Goal: Information Seeking & Learning: Learn about a topic

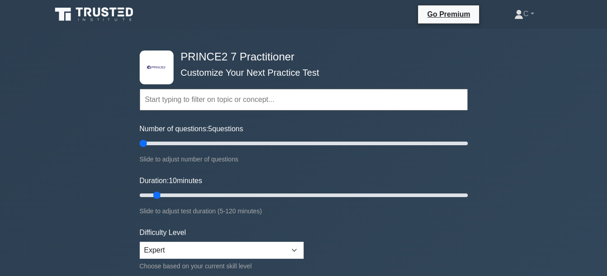
click at [301, 105] on input "text" at bounding box center [304, 100] width 328 height 22
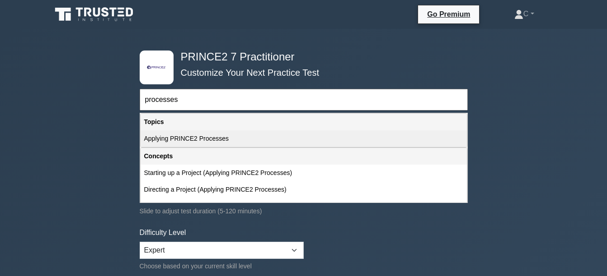
click at [234, 140] on div "Applying PRINCE2 Processes" at bounding box center [303, 139] width 326 height 17
type input "Applying PRINCE2 Processes"
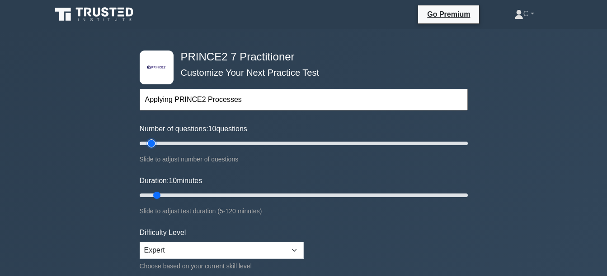
drag, startPoint x: 140, startPoint y: 140, endPoint x: 150, endPoint y: 140, distance: 9.5
type input "10"
click at [150, 140] on input "Number of questions: 10 questions" at bounding box center [304, 143] width 328 height 11
drag, startPoint x: 157, startPoint y: 194, endPoint x: 169, endPoint y: 192, distance: 12.8
type input "15"
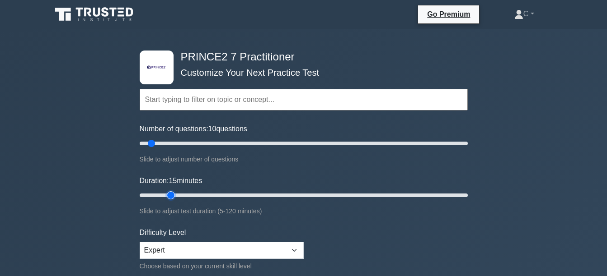
click at [169, 192] on input "Duration: 15 minutes" at bounding box center [304, 195] width 328 height 11
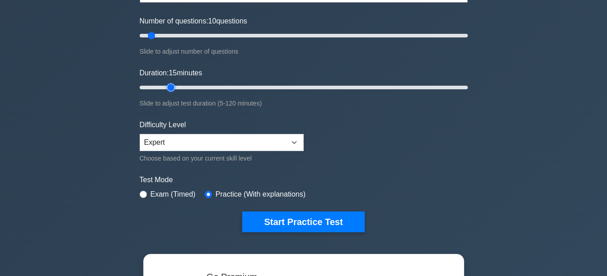
scroll to position [101, 0]
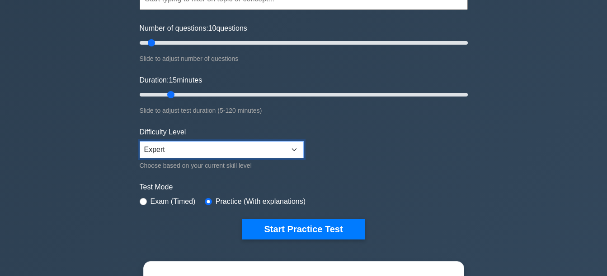
click at [296, 148] on select "Beginner Intermediate Expert" at bounding box center [222, 149] width 164 height 17
select select "intermediate"
click at [140, 141] on select "Beginner Intermediate Expert" at bounding box center [222, 149] width 164 height 17
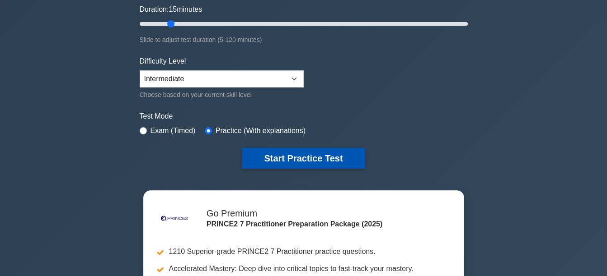
click at [342, 162] on button "Start Practice Test" at bounding box center [303, 158] width 122 height 21
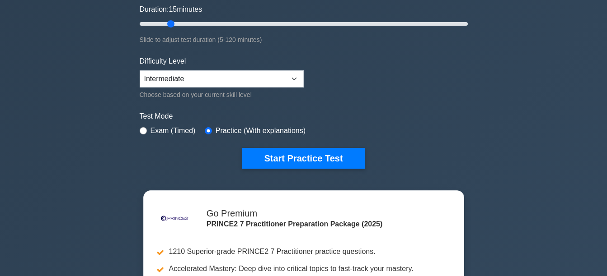
scroll to position [0, 0]
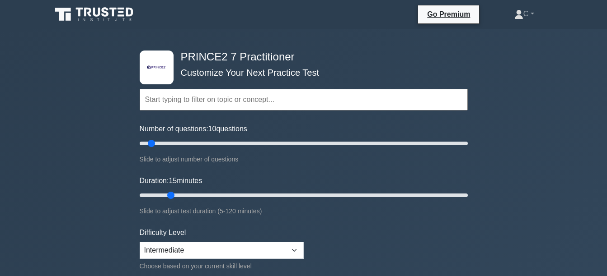
click at [287, 102] on input "text" at bounding box center [304, 100] width 328 height 22
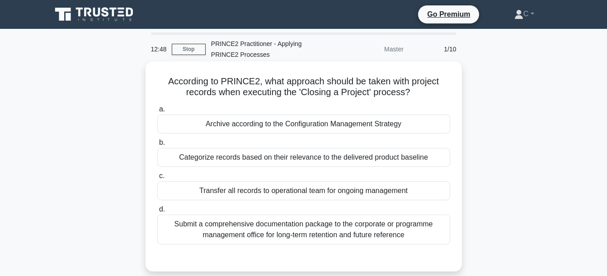
click at [345, 237] on div "Submit a comprehensive documentation package to the corporate or programme mana…" at bounding box center [303, 230] width 293 height 30
click at [157, 213] on input "d. Submit a comprehensive documentation package to the corporate or programme m…" at bounding box center [157, 210] width 0 height 6
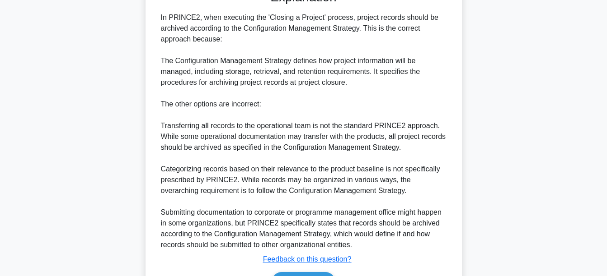
scroll to position [313, 0]
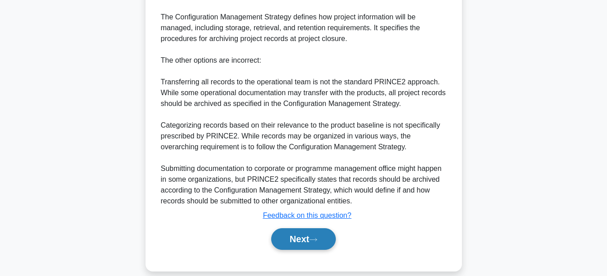
click at [283, 235] on button "Next" at bounding box center [303, 240] width 65 height 22
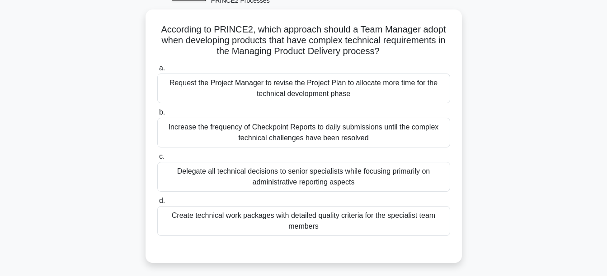
scroll to position [51, 0]
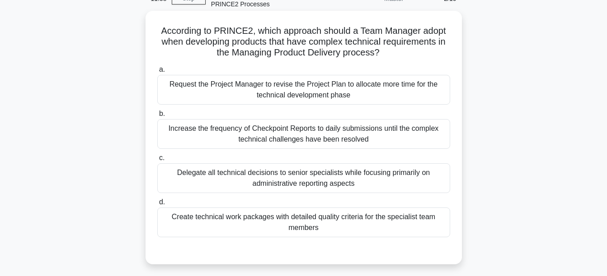
click at [353, 98] on div "Request the Project Manager to revise the Project Plan to allocate more time fo…" at bounding box center [303, 90] width 293 height 30
click at [157, 73] on input "a. Request the Project Manager to revise the Project Plan to allocate more time…" at bounding box center [157, 70] width 0 height 6
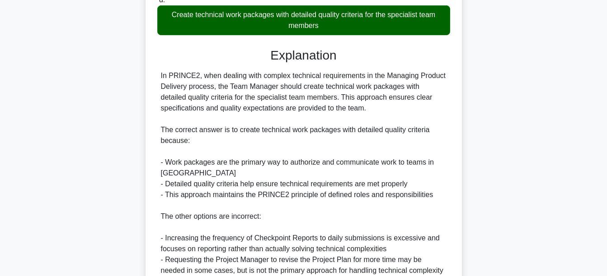
scroll to position [352, 0]
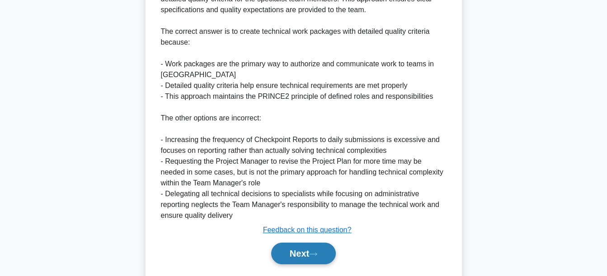
click at [304, 255] on button "Next" at bounding box center [303, 254] width 65 height 22
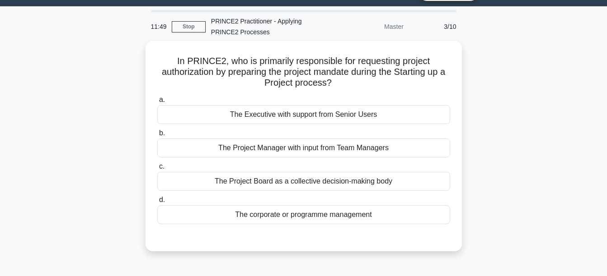
scroll to position [21, 0]
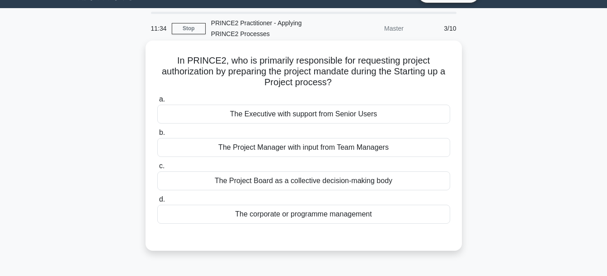
click at [404, 182] on div "The Project Board as a collective decision-making body" at bounding box center [303, 181] width 293 height 19
click at [157, 169] on input "c. The Project Board as a collective decision-making body" at bounding box center [157, 167] width 0 height 6
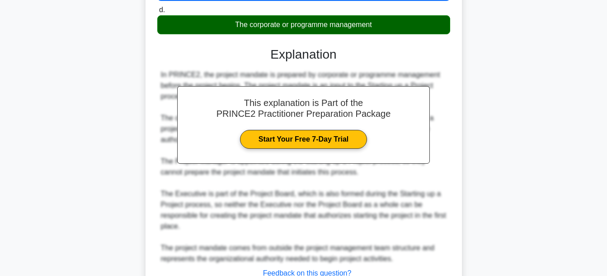
scroll to position [282, 0]
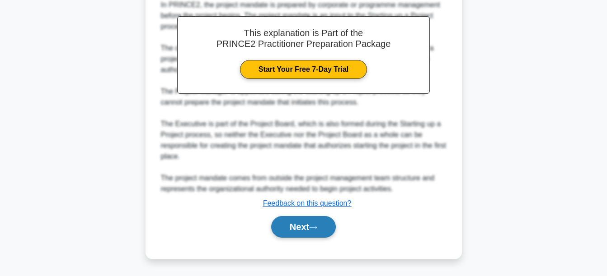
click at [299, 229] on button "Next" at bounding box center [303, 227] width 65 height 22
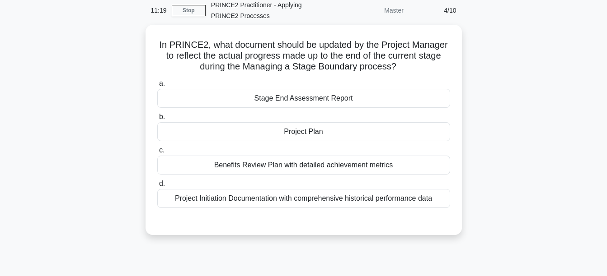
scroll to position [31, 0]
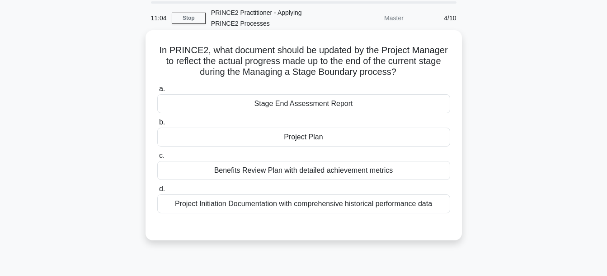
click at [369, 103] on div "Stage End Assessment Report" at bounding box center [303, 103] width 293 height 19
click at [157, 92] on input "a. Stage End Assessment Report" at bounding box center [157, 89] width 0 height 6
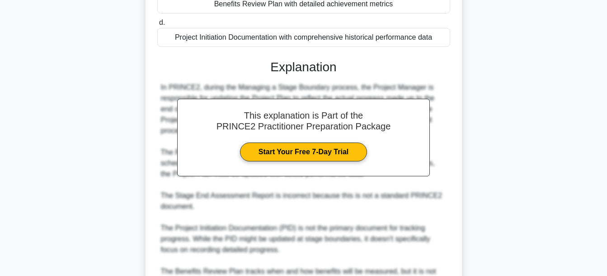
scroll to position [293, 0]
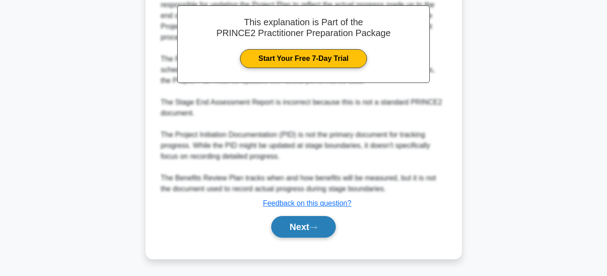
click at [313, 224] on button "Next" at bounding box center [303, 227] width 65 height 22
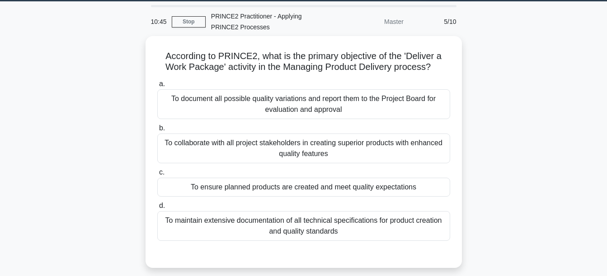
scroll to position [29, 0]
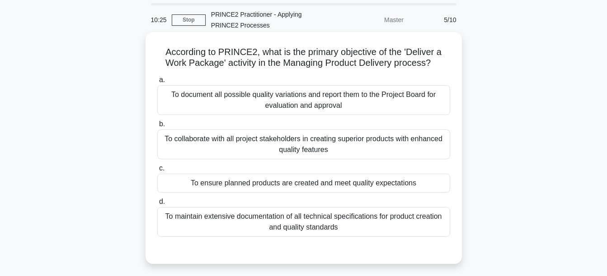
click at [408, 186] on div "To ensure planned products are created and meet quality expectations" at bounding box center [303, 183] width 293 height 19
click at [157, 172] on input "c. To ensure planned products are created and meet quality expectations" at bounding box center [157, 169] width 0 height 6
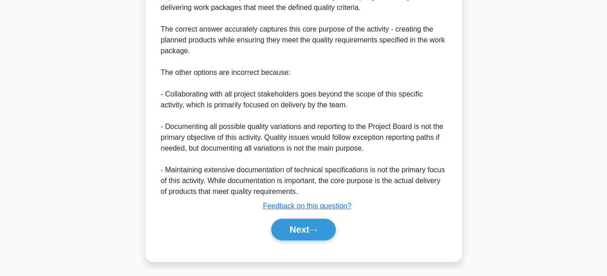
scroll to position [335, 0]
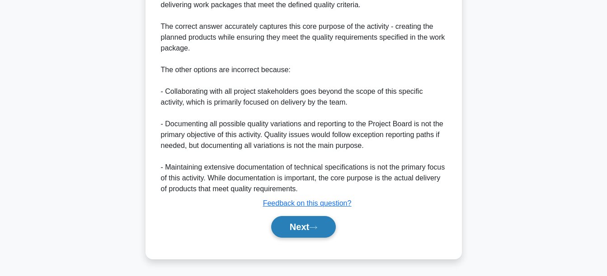
click at [309, 232] on button "Next" at bounding box center [303, 227] width 65 height 22
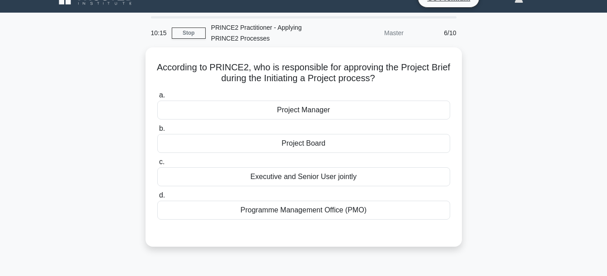
scroll to position [14, 0]
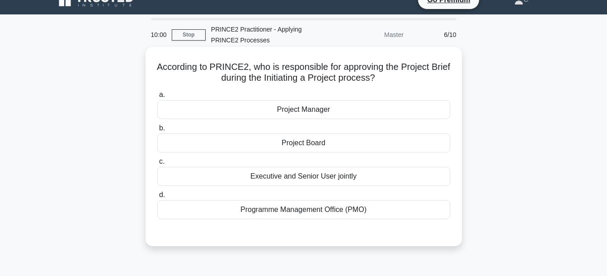
click at [387, 137] on div "Project Board" at bounding box center [303, 143] width 293 height 19
click at [157, 131] on input "b. Project Board" at bounding box center [157, 129] width 0 height 6
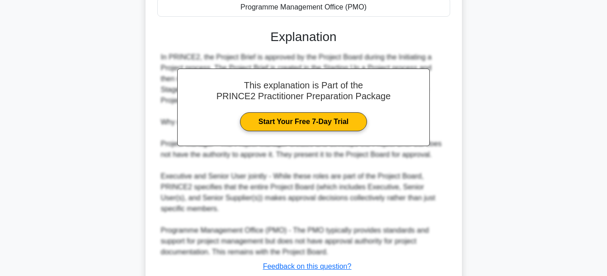
scroll to position [280, 0]
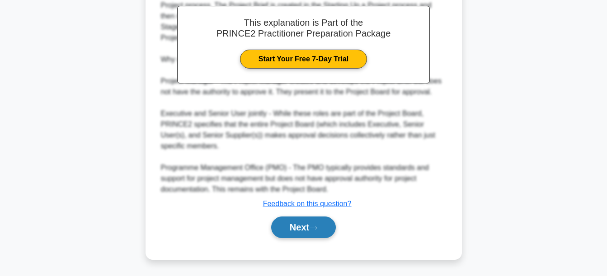
click at [294, 232] on button "Next" at bounding box center [303, 228] width 65 height 22
click at [322, 230] on button "Next" at bounding box center [303, 228] width 65 height 22
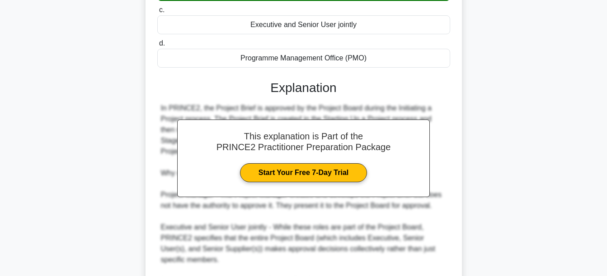
scroll to position [281, 0]
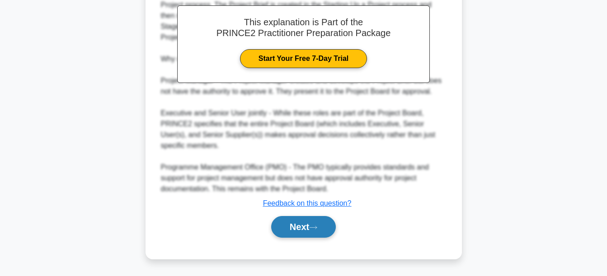
click at [289, 217] on button "Next" at bounding box center [303, 227] width 65 height 22
click at [289, 223] on button "Next" at bounding box center [303, 227] width 65 height 22
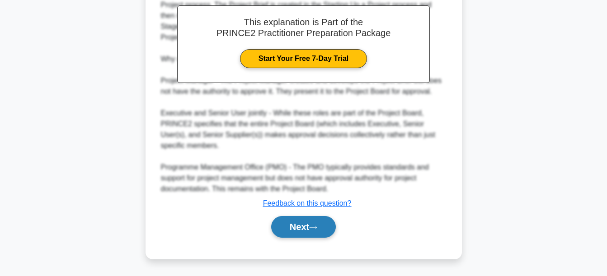
click at [289, 223] on button "Next" at bounding box center [303, 227] width 65 height 22
click at [313, 228] on icon at bounding box center [312, 227] width 7 height 3
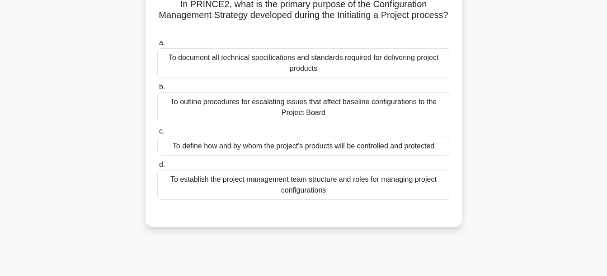
scroll to position [78, 0]
click at [382, 69] on div "To document all technical specifications and standards required for delivering …" at bounding box center [303, 63] width 293 height 30
click at [157, 46] on input "a. To document all technical specifications and standards required for deliveri…" at bounding box center [157, 43] width 0 height 6
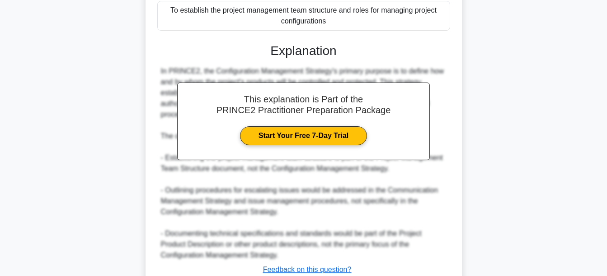
scroll to position [314, 0]
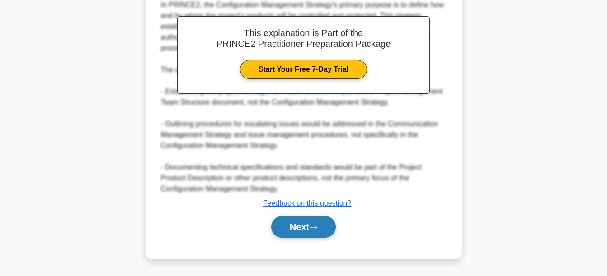
click at [302, 230] on button "Next" at bounding box center [303, 227] width 65 height 22
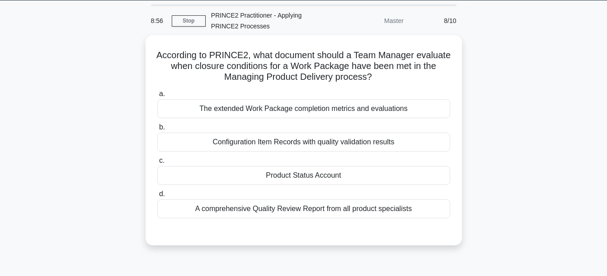
scroll to position [26, 0]
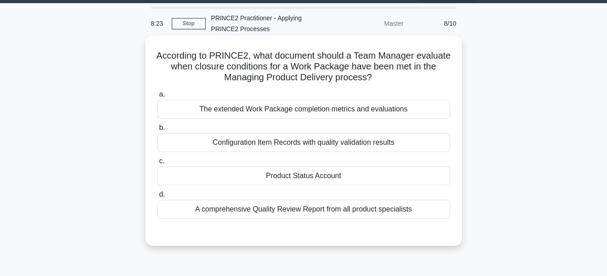
click at [428, 103] on div "The extended Work Package completion metrics and evaluations" at bounding box center [303, 109] width 293 height 19
click at [157, 98] on input "a. The extended Work Package completion metrics and evaluations" at bounding box center [157, 95] width 0 height 6
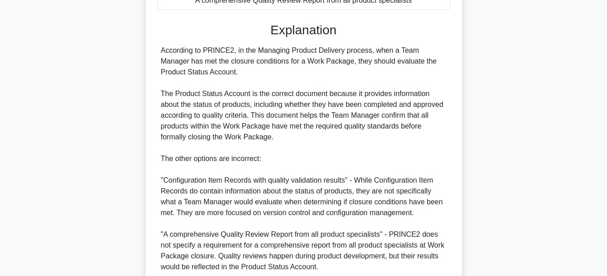
scroll to position [358, 0]
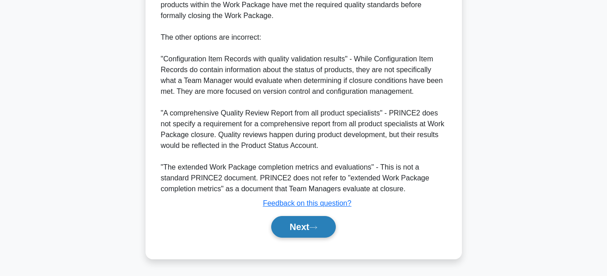
click at [298, 230] on button "Next" at bounding box center [303, 227] width 65 height 22
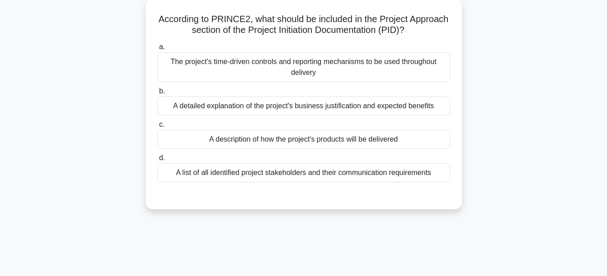
scroll to position [10, 0]
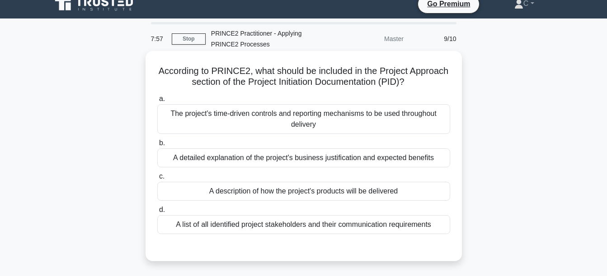
click at [399, 222] on div "A list of all identified project stakeholders and their communication requireme…" at bounding box center [303, 224] width 293 height 19
click at [157, 213] on input "d. A list of all identified project stakeholders and their communication requir…" at bounding box center [157, 210] width 0 height 6
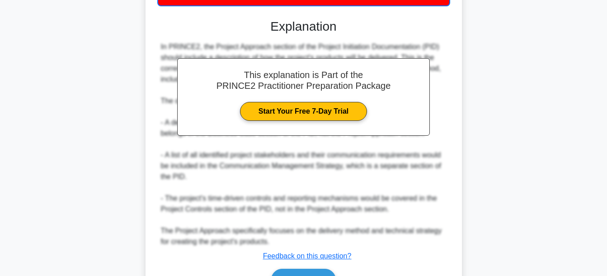
scroll to position [293, 0]
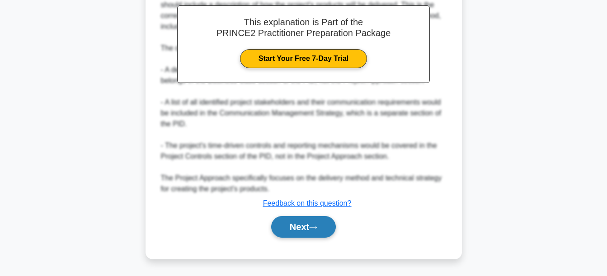
click at [307, 233] on button "Next" at bounding box center [303, 227] width 65 height 22
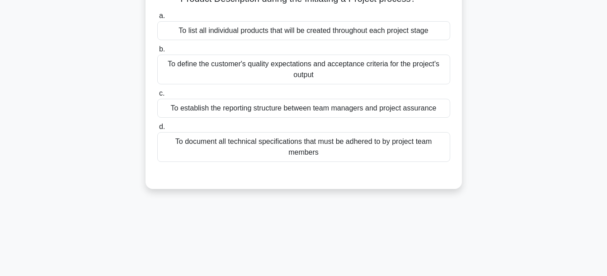
scroll to position [13, 0]
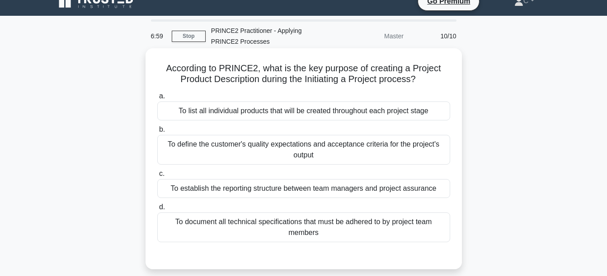
click at [417, 152] on div "To define the customer's quality expectations and acceptance criteria for the p…" at bounding box center [303, 150] width 293 height 30
click at [157, 133] on input "b. To define the customer's quality expectations and acceptance criteria for th…" at bounding box center [157, 130] width 0 height 6
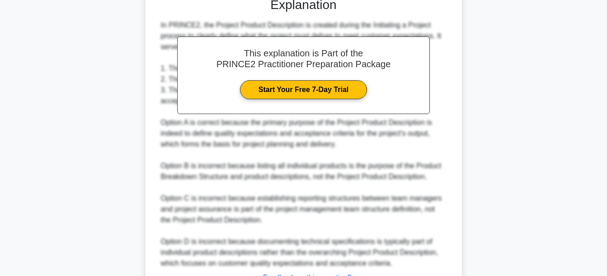
scroll to position [346, 0]
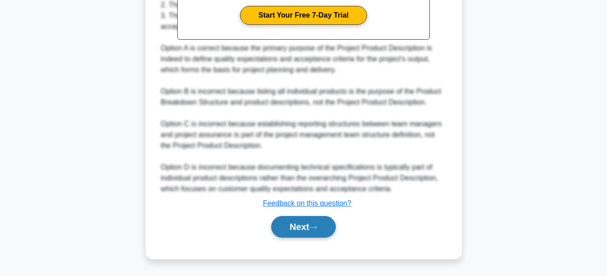
click at [325, 235] on button "Next" at bounding box center [303, 227] width 65 height 22
click at [316, 228] on icon at bounding box center [313, 227] width 8 height 5
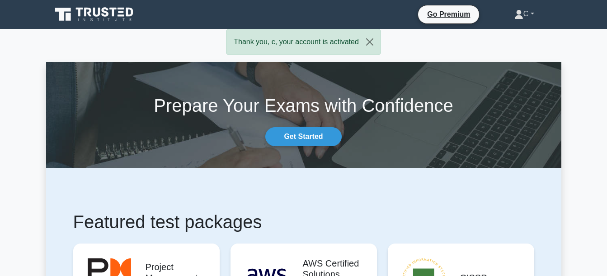
click at [529, 18] on link "C" at bounding box center [523, 14] width 63 height 18
click at [281, 136] on link "Get Started" at bounding box center [303, 136] width 76 height 19
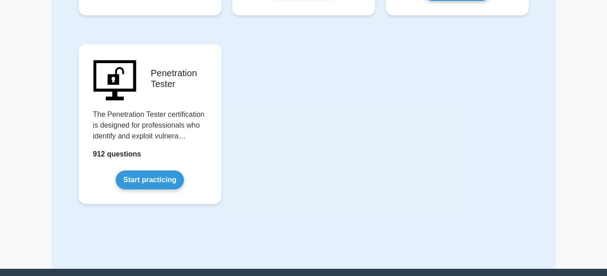
scroll to position [2157, 0]
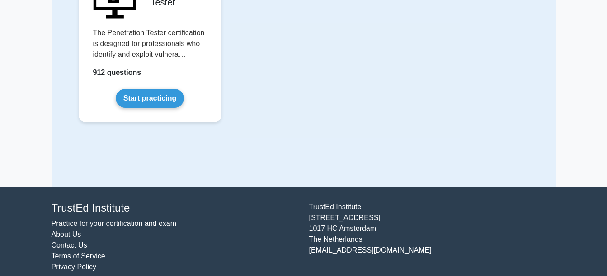
click at [150, 220] on link "Practice for your certification and exam" at bounding box center [113, 224] width 125 height 8
